Goal: Information Seeking & Learning: Learn about a topic

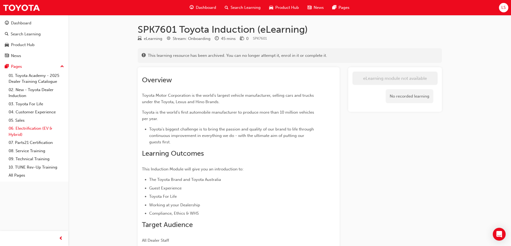
click at [36, 129] on link "06. Electrification (EV & Hybrid)" at bounding box center [36, 131] width 60 height 14
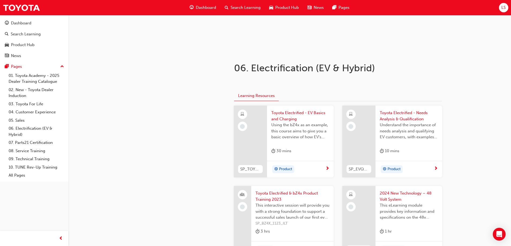
scroll to position [54, 0]
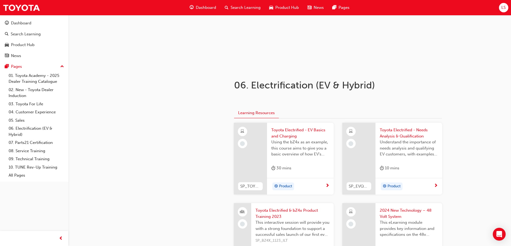
click at [301, 133] on span "Toyota Electrified - EV Basics and Charging" at bounding box center [300, 133] width 58 height 12
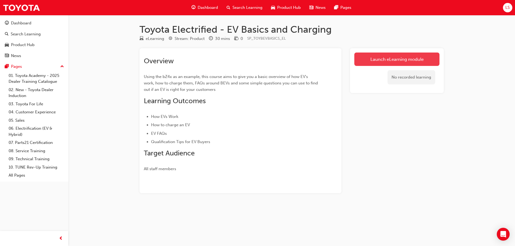
click at [397, 59] on link "Launch eLearning module" at bounding box center [396, 58] width 85 height 13
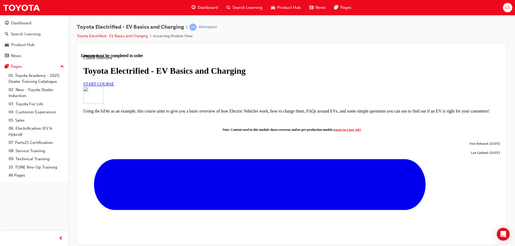
click at [114, 86] on span "START COURSE" at bounding box center [98, 83] width 31 height 5
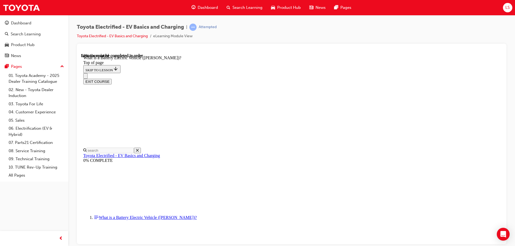
scroll to position [542, 0]
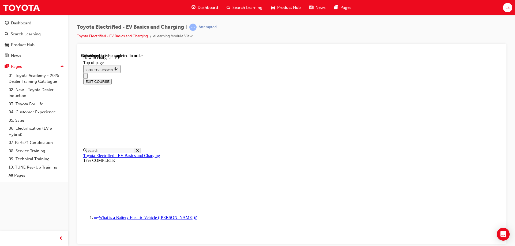
scroll to position [338, 0]
